Goal: Task Accomplishment & Management: Manage account settings

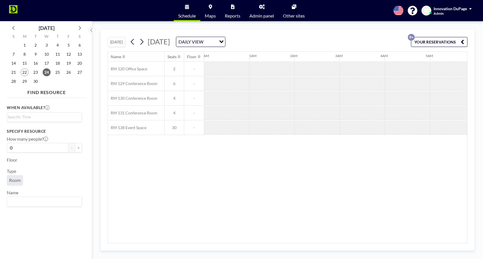
scroll to position [0, 316]
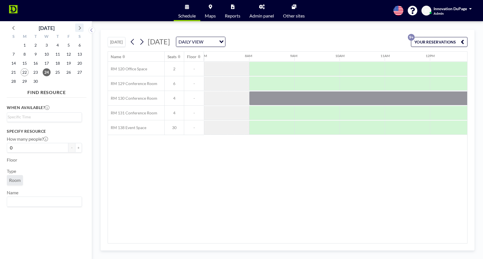
click at [79, 29] on icon at bounding box center [79, 27] width 7 height 7
click at [23, 53] on span "6" at bounding box center [25, 54] width 8 height 8
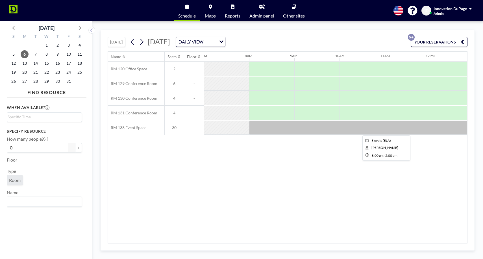
click at [307, 130] on div at bounding box center [384, 128] width 271 height 14
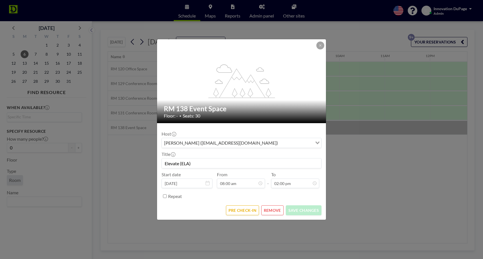
click at [273, 209] on button "REMOVE" at bounding box center [272, 210] width 22 height 10
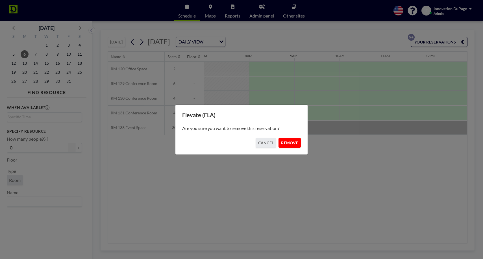
click at [290, 144] on button "REMOVE" at bounding box center [289, 143] width 22 height 10
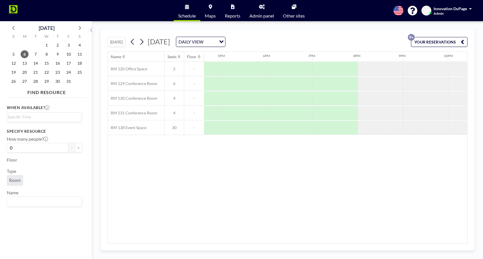
scroll to position [0, 750]
click at [340, 130] on div at bounding box center [334, 128] width 45 height 14
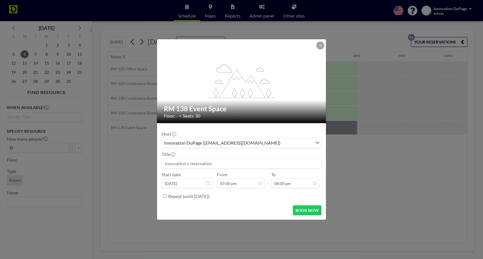
click at [244, 165] on input at bounding box center [241, 163] width 159 height 10
type input "r"
type input "Reserved by Datatelligent"
click at [306, 211] on button "BOOK NOW" at bounding box center [307, 210] width 29 height 10
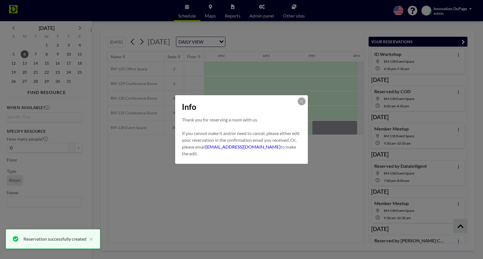
scroll to position [129, 0]
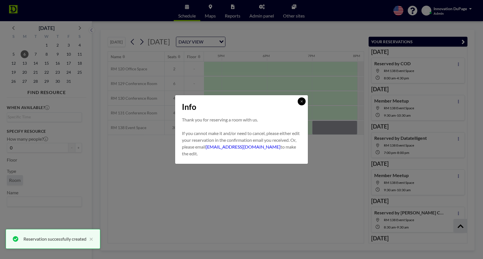
click at [303, 100] on button at bounding box center [302, 101] width 8 height 8
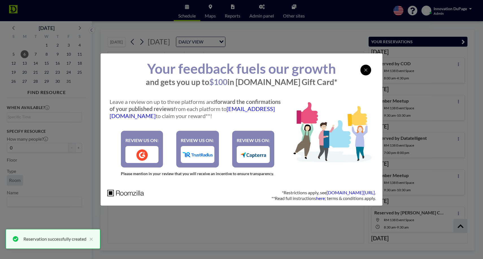
click at [366, 66] on div at bounding box center [365, 70] width 11 height 11
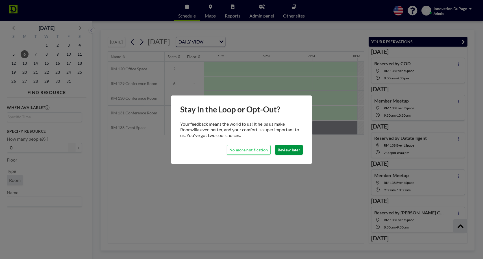
click at [279, 148] on button "Review later" at bounding box center [289, 150] width 28 height 10
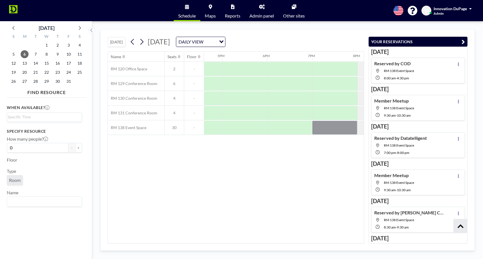
click at [462, 42] on icon "button" at bounding box center [462, 41] width 3 height 7
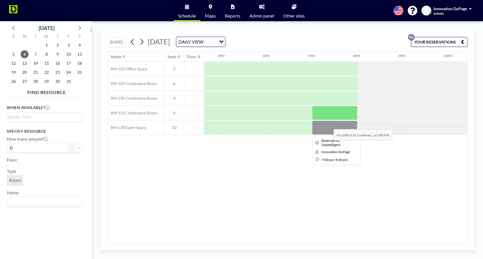
click at [329, 125] on div at bounding box center [334, 128] width 45 height 14
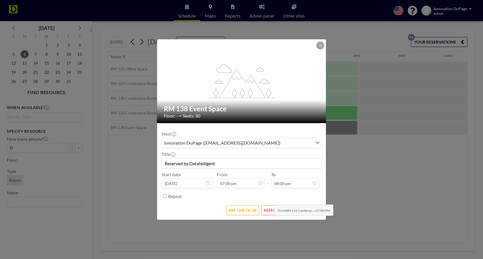
scroll to position [65, 0]
click at [251, 203] on form "Host Innovation DuPage ([EMAIL_ADDRESS][DOMAIN_NAME]) Loading... Title Reserved…" at bounding box center [241, 171] width 169 height 97
click at [251, 206] on button "PRE CHECK-IN" at bounding box center [242, 210] width 33 height 10
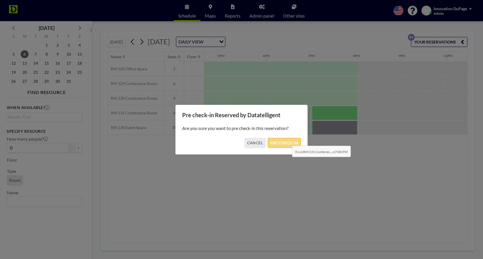
click at [287, 141] on button "PRE CHECK-IN" at bounding box center [284, 143] width 33 height 10
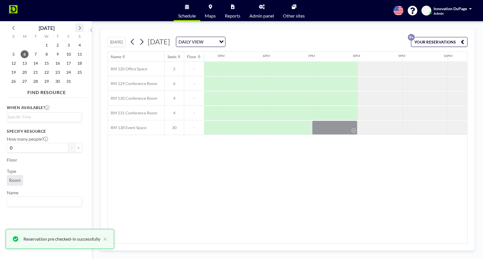
click at [81, 28] on icon at bounding box center [79, 27] width 7 height 7
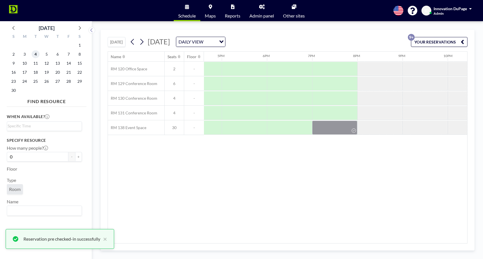
click at [34, 58] on span "4" at bounding box center [36, 54] width 8 height 8
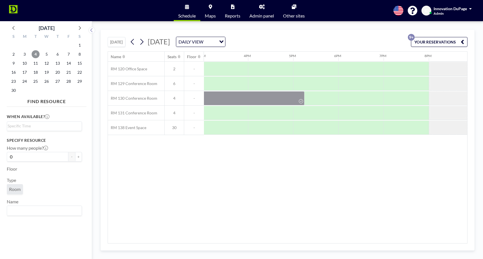
scroll to position [0, 680]
click at [406, 128] on div at bounding box center [404, 128] width 45 height 14
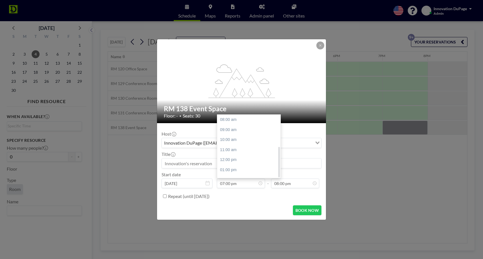
scroll to position [65, 0]
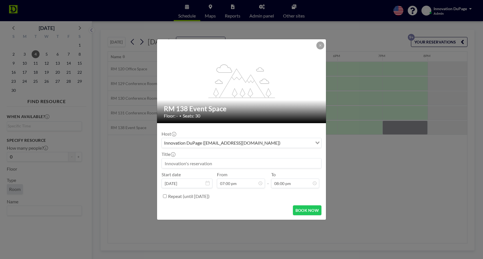
click at [190, 166] on input at bounding box center [241, 163] width 159 height 10
type input "Reserved by Datatelligent"
click at [302, 211] on button "BOOK NOW" at bounding box center [307, 210] width 29 height 10
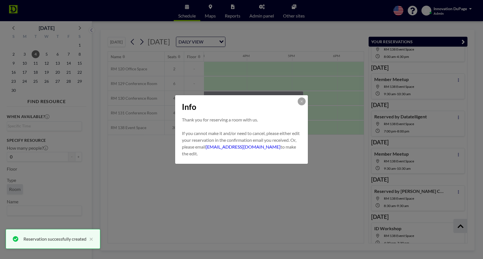
scroll to position [0, 0]
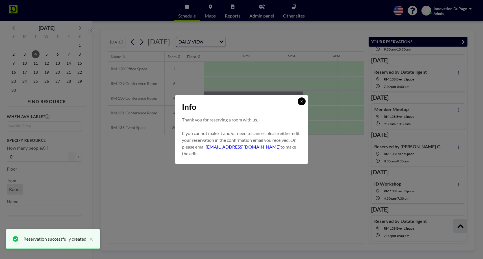
click at [301, 100] on icon at bounding box center [301, 101] width 3 height 3
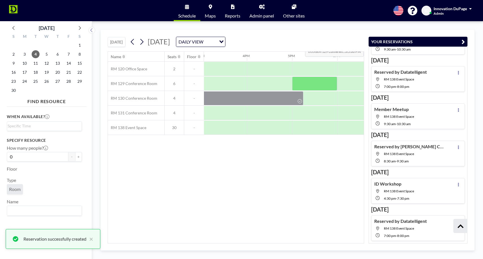
click at [463, 41] on icon "button" at bounding box center [462, 41] width 3 height 7
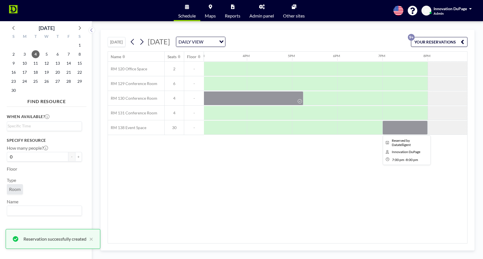
click at [395, 124] on div at bounding box center [404, 128] width 45 height 14
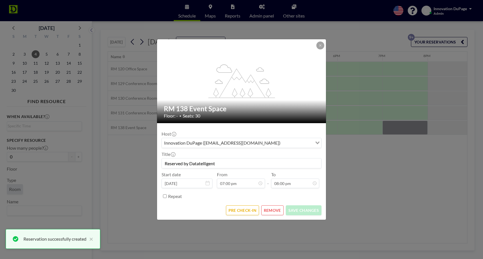
scroll to position [65, 0]
click at [241, 207] on button "PRE CHECK-IN" at bounding box center [242, 210] width 33 height 10
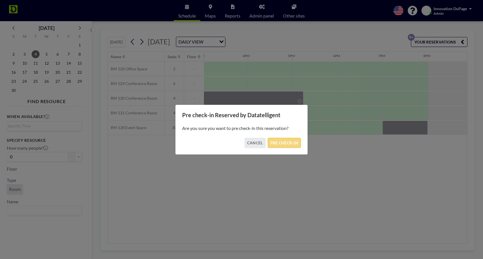
click at [285, 145] on button "PRE CHECK-IN" at bounding box center [284, 143] width 33 height 10
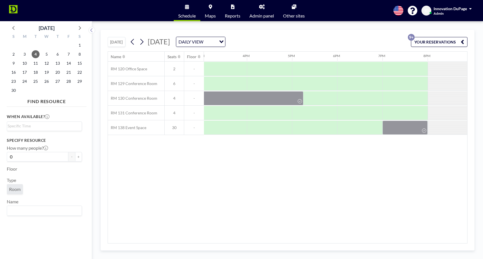
click at [116, 40] on button "[DATE]" at bounding box center [117, 42] width 18 height 10
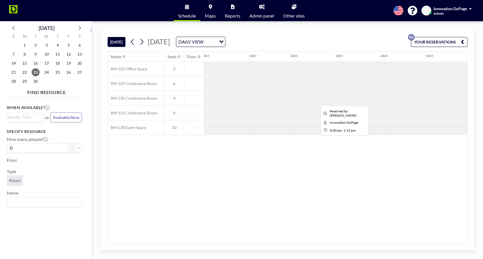
scroll to position [0, 361]
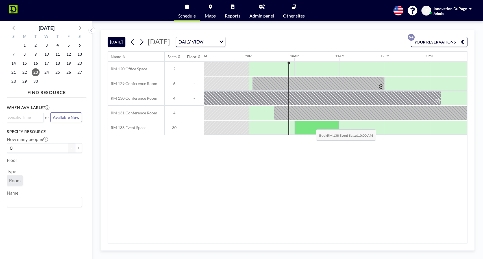
click at [311, 125] on div at bounding box center [316, 128] width 45 height 14
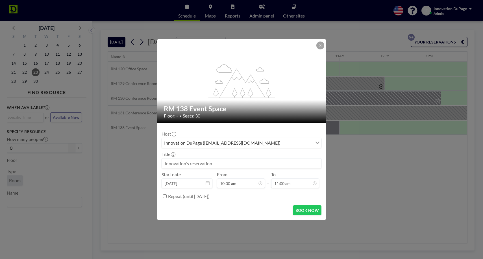
click at [199, 165] on input at bounding box center [241, 163] width 159 height 10
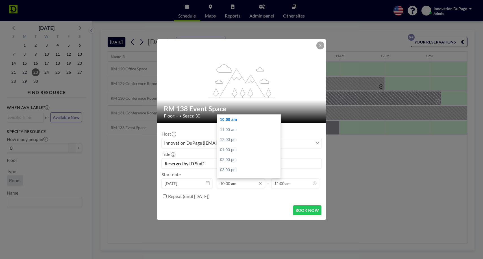
type input "Reserved by ID Staff"
click at [228, 183] on input "10:00 am" at bounding box center [241, 183] width 48 height 10
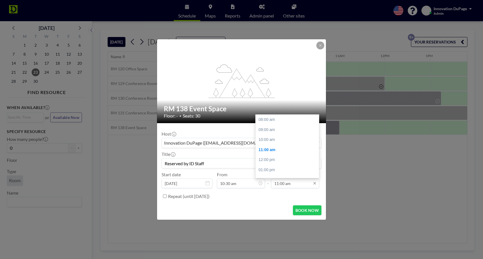
scroll to position [30, 0]
type input "10:30 am"
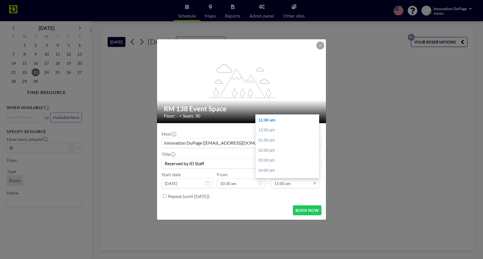
click at [277, 184] on input "11:00 am" at bounding box center [295, 183] width 48 height 10
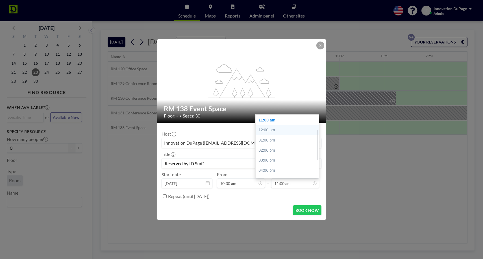
click at [273, 128] on div "12:00 pm" at bounding box center [286, 130] width 63 height 10
type input "12:00 pm"
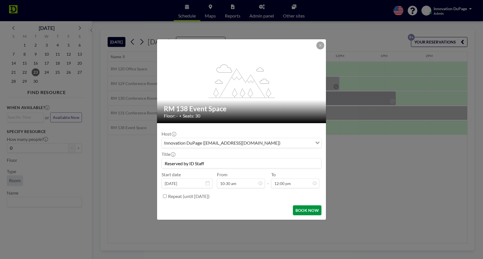
scroll to position [40, 0]
click at [305, 208] on button "BOOK NOW" at bounding box center [307, 210] width 29 height 10
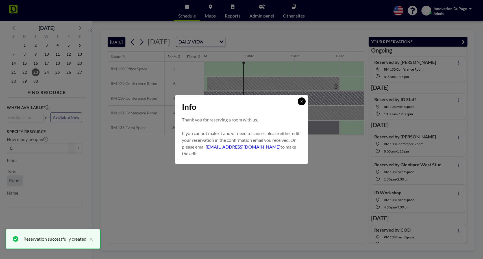
scroll to position [0, 0]
click at [302, 104] on button at bounding box center [302, 101] width 8 height 8
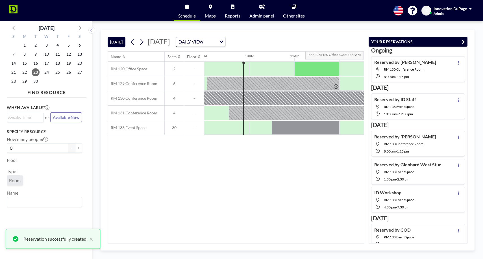
click at [464, 42] on icon "button" at bounding box center [462, 41] width 3 height 7
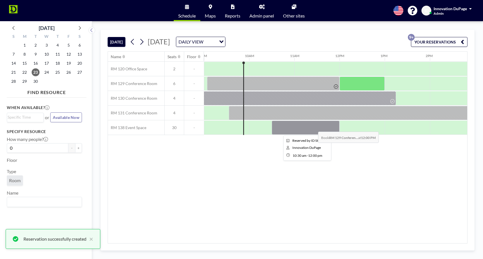
click at [313, 127] on div at bounding box center [306, 128] width 68 height 14
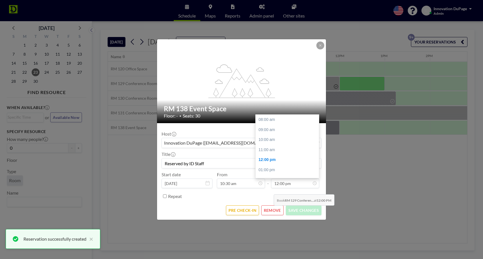
scroll to position [40, 0]
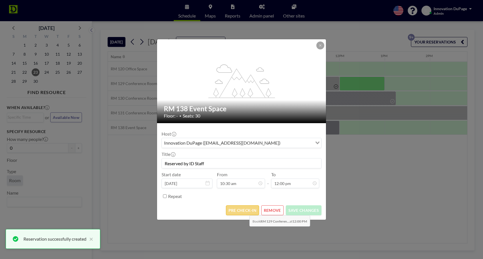
click at [245, 211] on button "PRE CHECK-IN" at bounding box center [242, 210] width 33 height 10
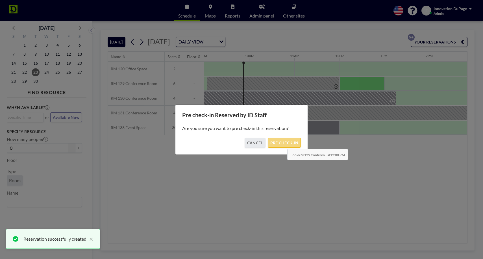
click at [283, 145] on button "PRE CHECK-IN" at bounding box center [284, 143] width 33 height 10
